Goal: Find specific page/section: Find specific page/section

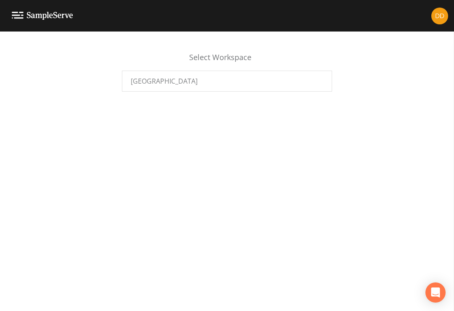
click at [265, 91] on div "[GEOGRAPHIC_DATA]" at bounding box center [227, 81] width 210 height 21
click at [17, 14] on img at bounding box center [42, 16] width 61 height 8
click at [18, 19] on img at bounding box center [42, 16] width 61 height 8
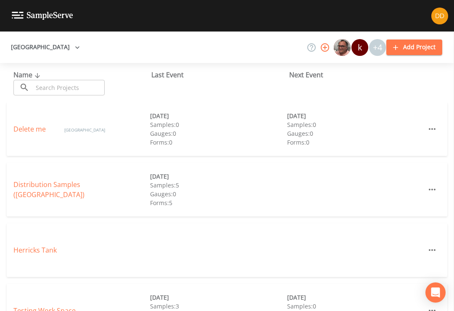
click at [453, 163] on div "Distribution Samples ([GEOGRAPHIC_DATA]) [DATE] Samples: 5 Gauges: 0 Forms: 5" at bounding box center [227, 193] width 454 height 61
